Goal: Task Accomplishment & Management: Use online tool/utility

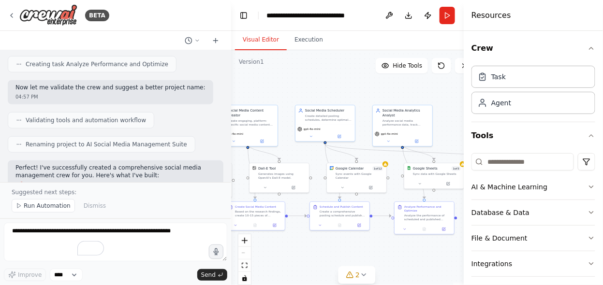
scroll to position [1256, 0]
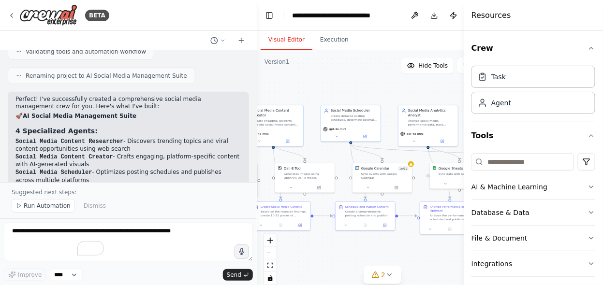
drag, startPoint x: 129, startPoint y: 98, endPoint x: 257, endPoint y: 98, distance: 128.2
click at [257, 98] on div "BETA Create a crew that schedules and publishes social media content across mul…" at bounding box center [301, 142] width 603 height 285
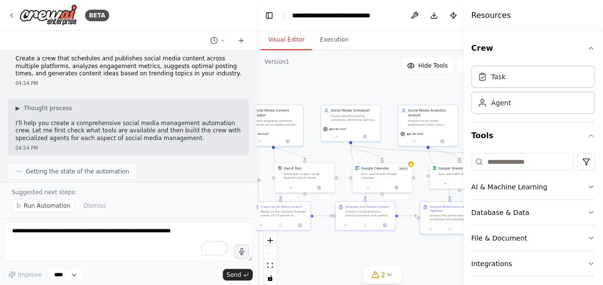
scroll to position [0, 0]
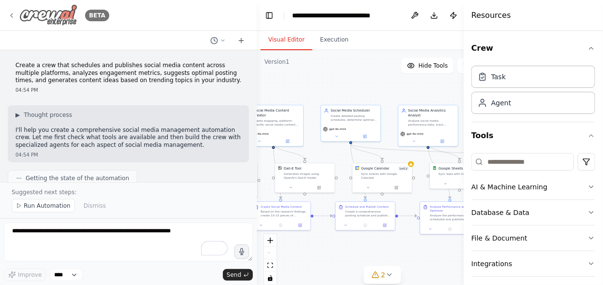
click at [11, 9] on div "BETA" at bounding box center [59, 15] width 102 height 22
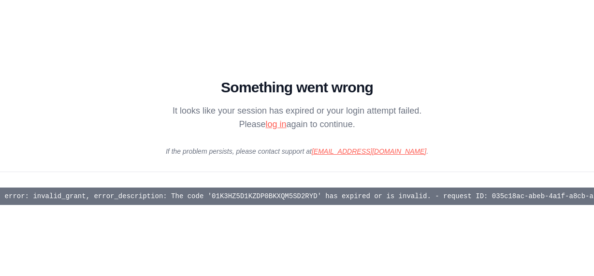
click at [268, 129] on link "log in" at bounding box center [276, 124] width 21 height 10
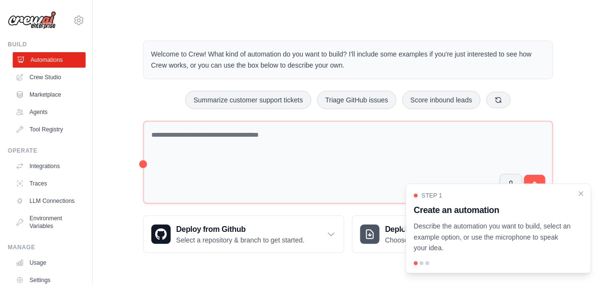
click at [35, 55] on link "Automations" at bounding box center [49, 59] width 73 height 15
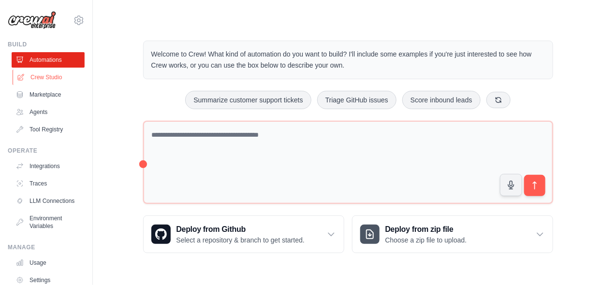
click at [44, 72] on link "Crew Studio" at bounding box center [49, 77] width 73 height 15
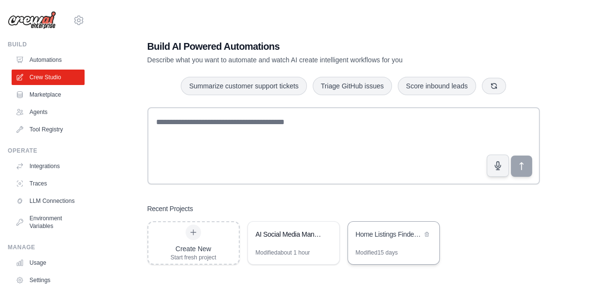
click at [381, 239] on div "Home Listings Finder & Email Reporter" at bounding box center [389, 236] width 66 height 12
click at [428, 233] on icon at bounding box center [427, 234] width 6 height 6
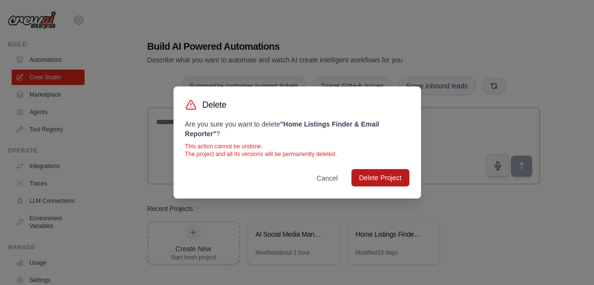
click at [374, 180] on button "Delete Project" at bounding box center [381, 177] width 58 height 17
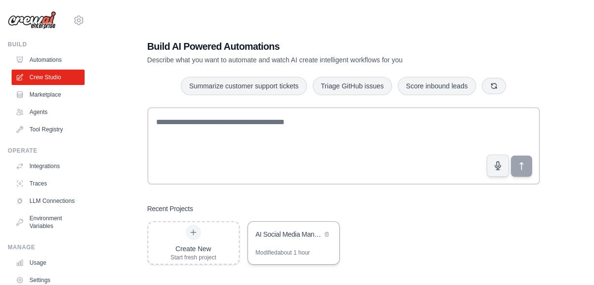
click at [270, 251] on div "Modified about 1 hour" at bounding box center [283, 253] width 55 height 8
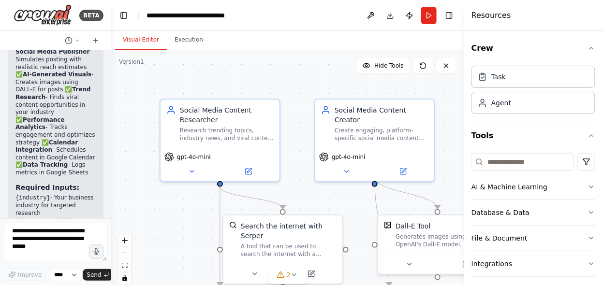
scroll to position [2857, 0]
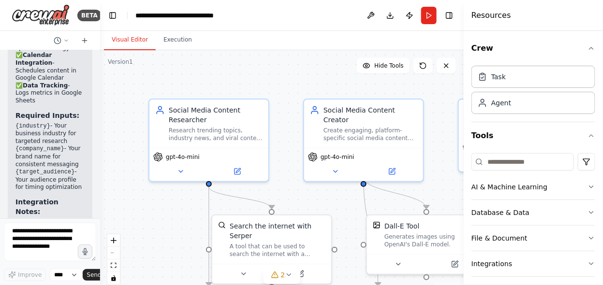
drag, startPoint x: 256, startPoint y: 161, endPoint x: 104, endPoint y: 146, distance: 153.1
click at [79, 148] on div "BETA Create a crew that schedules and publishes social media content across mul…" at bounding box center [50, 142] width 100 height 285
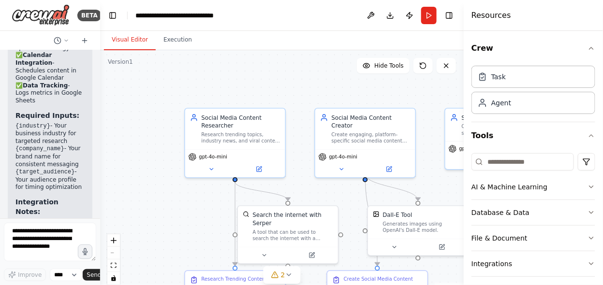
scroll to position [2709, 0]
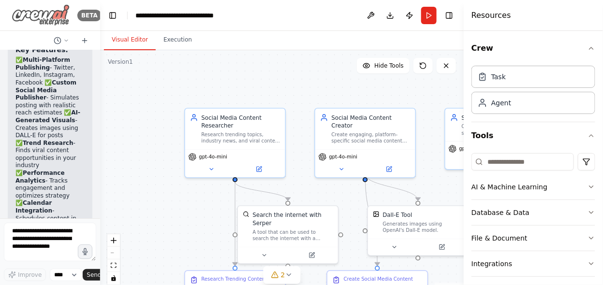
click at [29, 14] on img at bounding box center [41, 15] width 58 height 22
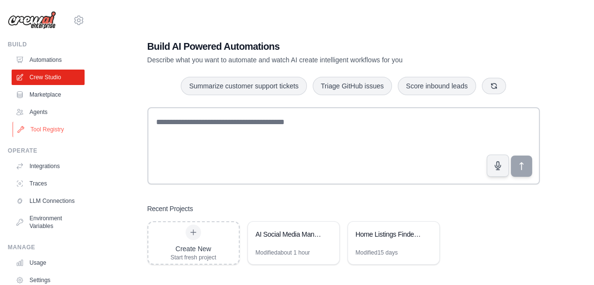
click at [42, 130] on link "Tool Registry" at bounding box center [49, 129] width 73 height 15
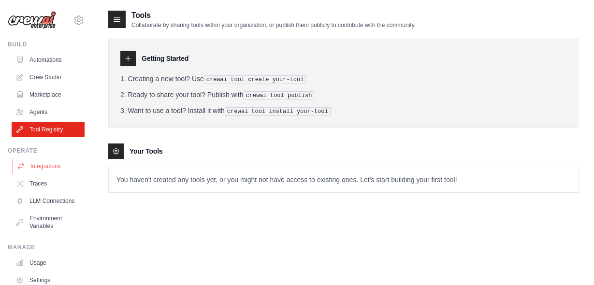
click at [51, 167] on link "Integrations" at bounding box center [49, 166] width 73 height 15
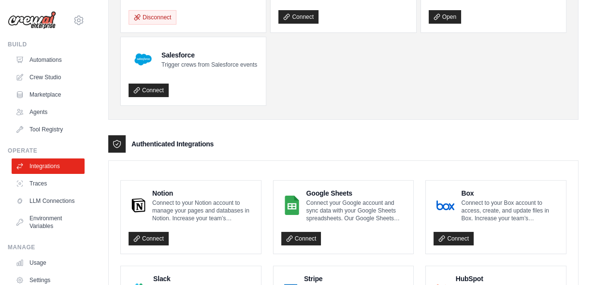
scroll to position [181, 0]
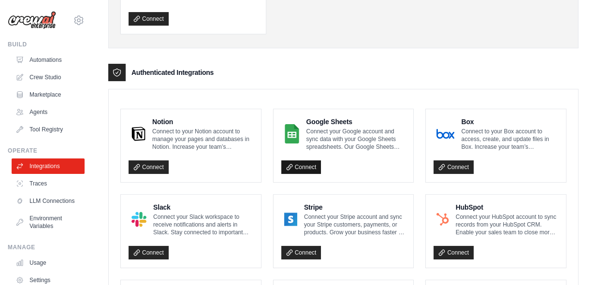
click at [304, 164] on link "Connect" at bounding box center [301, 168] width 40 height 14
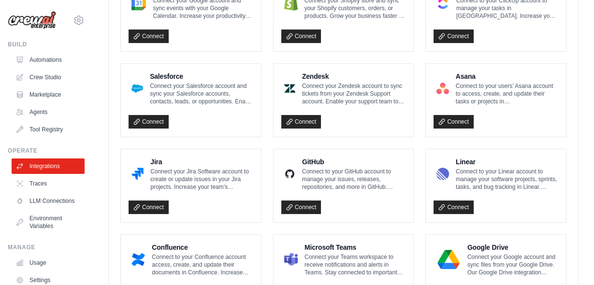
scroll to position [619, 0]
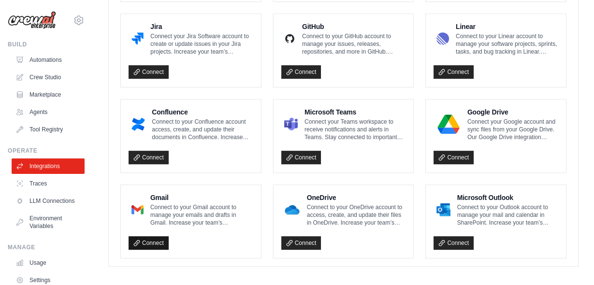
click at [152, 239] on link "Connect" at bounding box center [149, 243] width 40 height 14
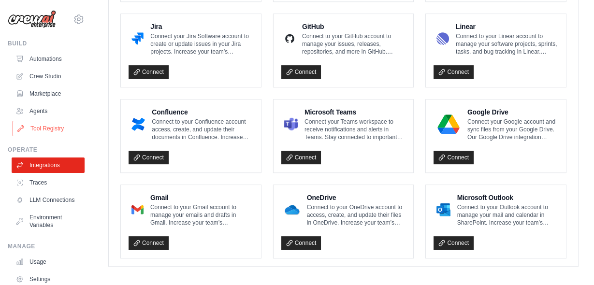
scroll to position [0, 0]
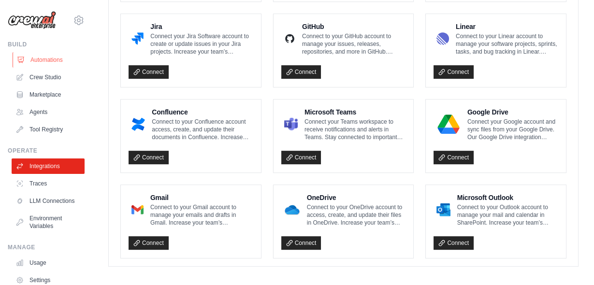
click at [44, 59] on link "Automations" at bounding box center [49, 59] width 73 height 15
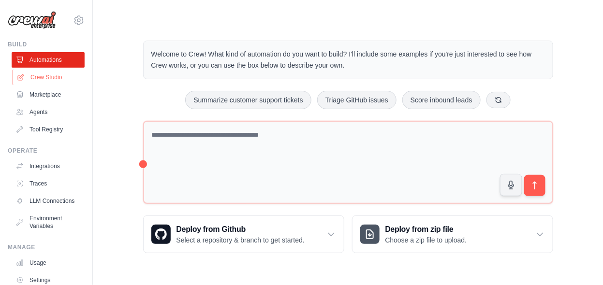
click at [48, 75] on link "Crew Studio" at bounding box center [49, 77] width 73 height 15
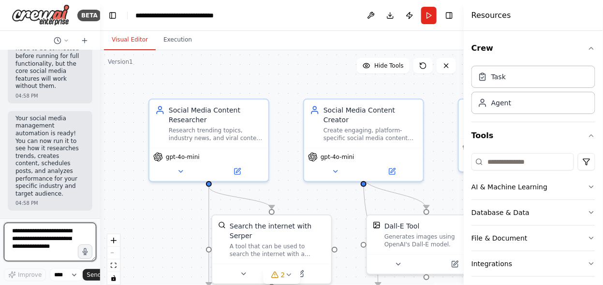
click at [28, 245] on textarea at bounding box center [50, 242] width 92 height 39
type textarea "*"
